Goal: Transaction & Acquisition: Subscribe to service/newsletter

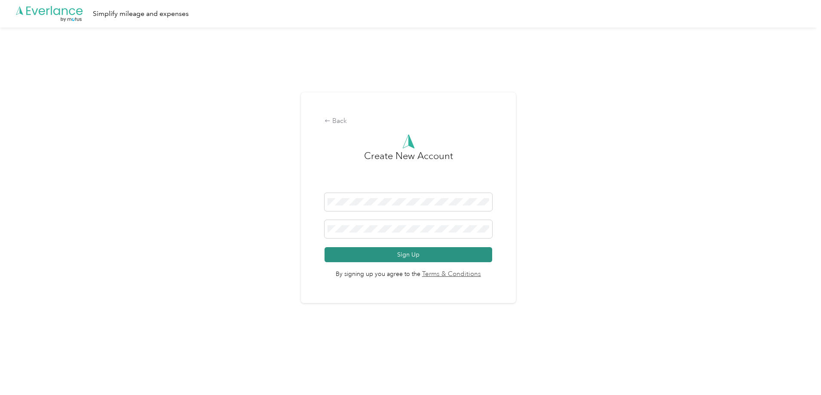
click at [401, 255] on button "Sign Up" at bounding box center [409, 254] width 168 height 15
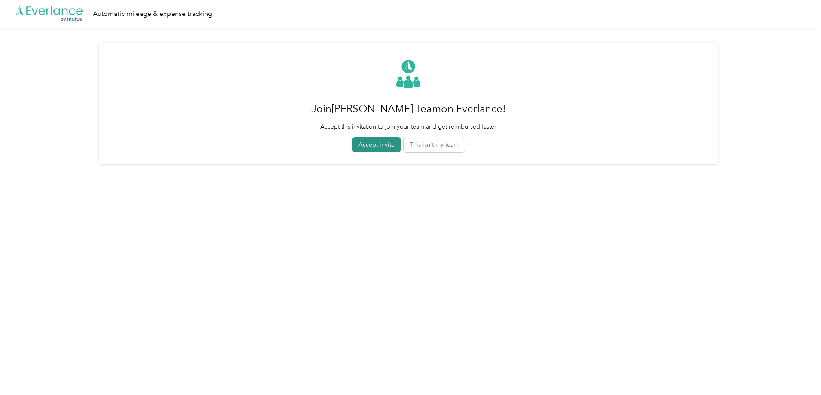
click at [370, 144] on button "Accept invite" at bounding box center [377, 144] width 48 height 15
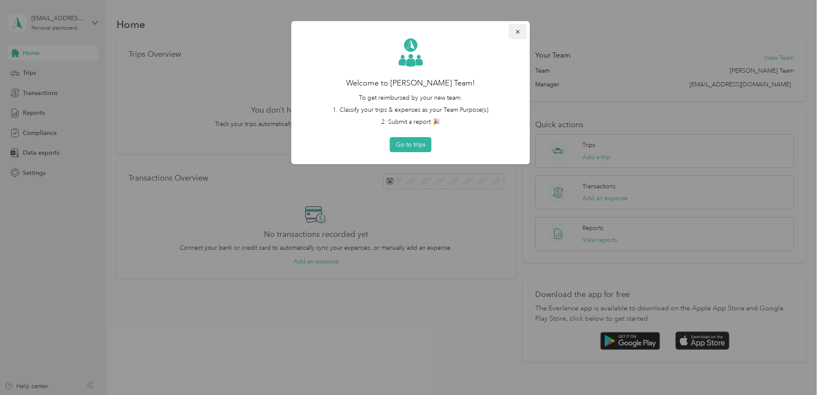
click at [519, 30] on icon "button" at bounding box center [518, 32] width 6 height 6
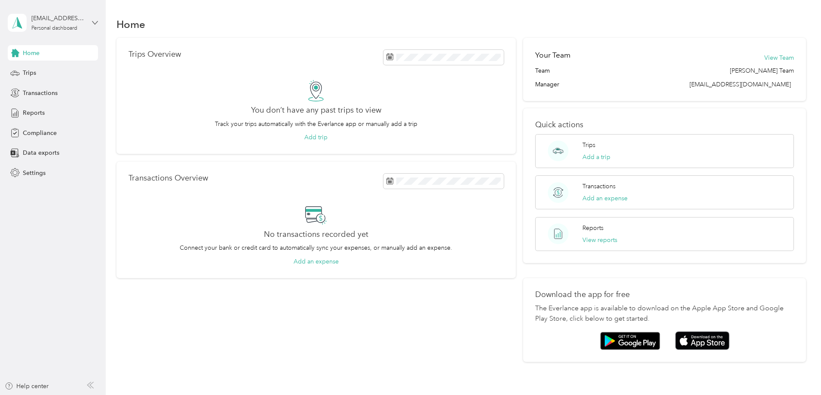
click at [93, 24] on icon at bounding box center [95, 23] width 6 height 6
click at [45, 74] on div "Log out" at bounding box center [98, 69] width 169 height 15
